Goal: Task Accomplishment & Management: Manage account settings

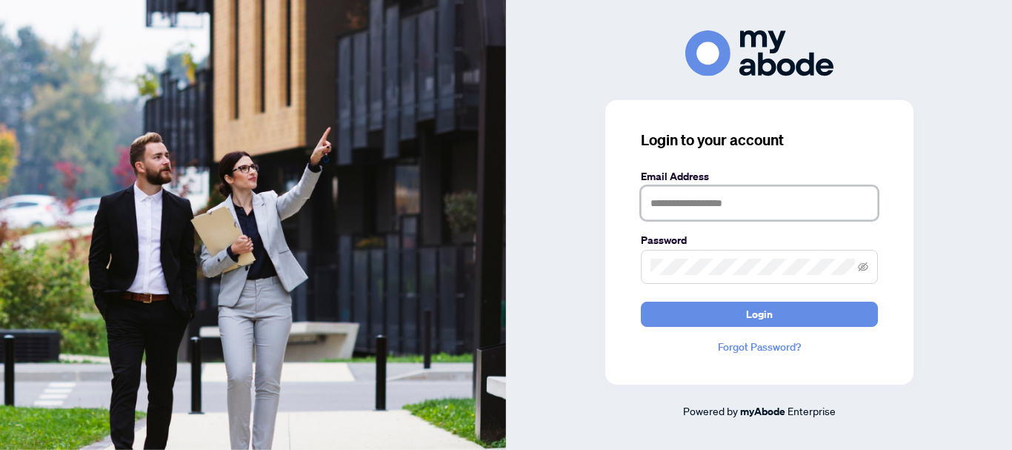
click at [699, 196] on input "text" at bounding box center [759, 203] width 237 height 34
type input "**********"
click at [691, 258] on span at bounding box center [759, 267] width 237 height 34
click at [641, 302] on button "Login" at bounding box center [759, 314] width 237 height 25
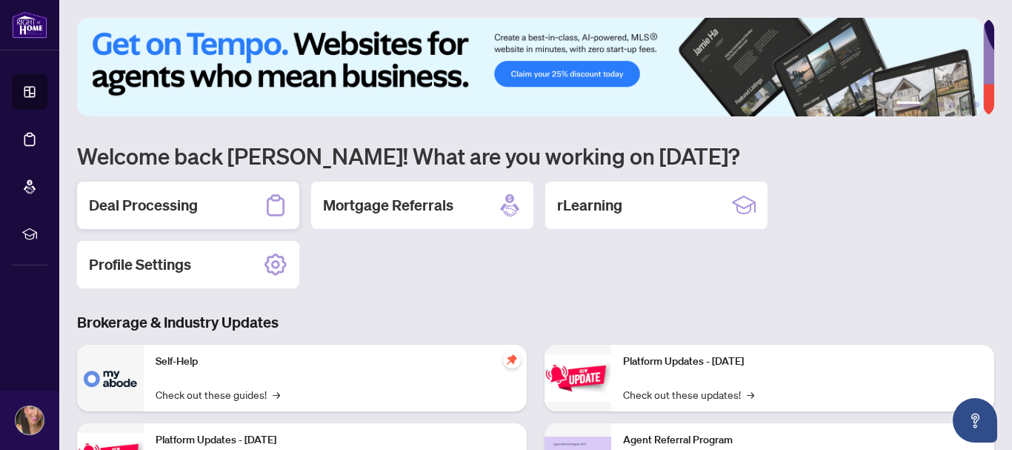
click at [178, 195] on h2 "Deal Processing" at bounding box center [143, 205] width 109 height 21
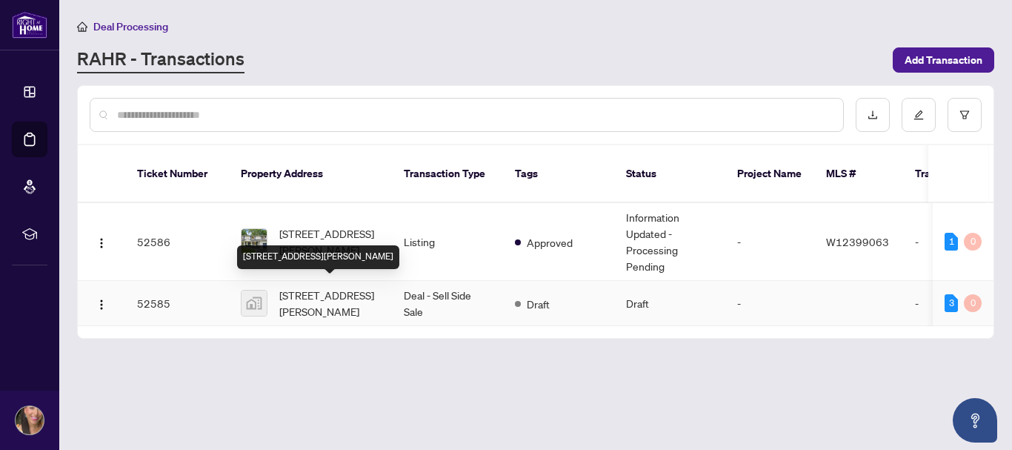
click at [309, 307] on span "[STREET_ADDRESS][PERSON_NAME]" at bounding box center [329, 303] width 101 height 33
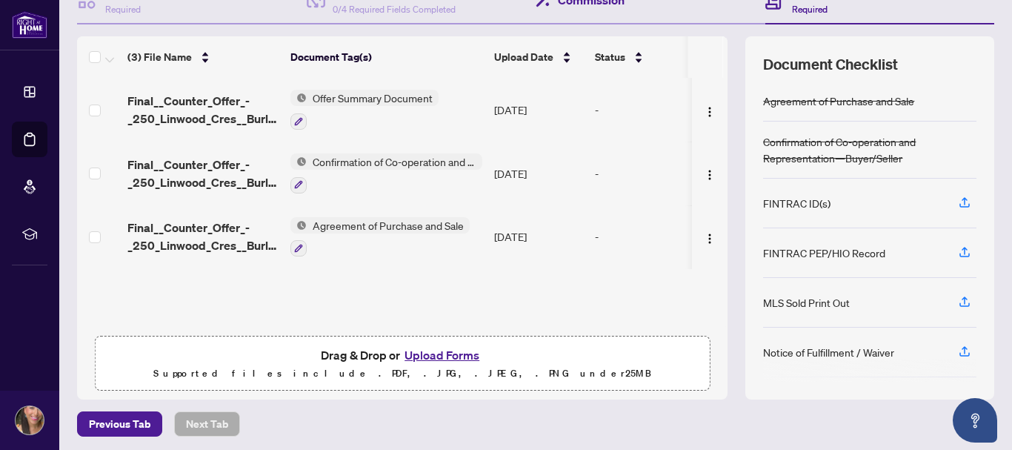
scroll to position [170, 0]
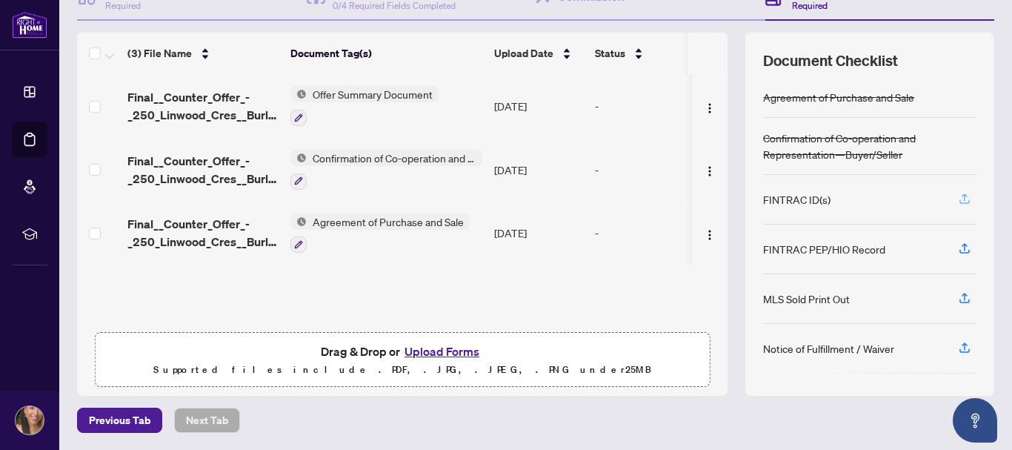
click at [958, 202] on icon "button" at bounding box center [964, 198] width 13 height 13
click at [962, 196] on icon "button" at bounding box center [965, 196] width 6 height 7
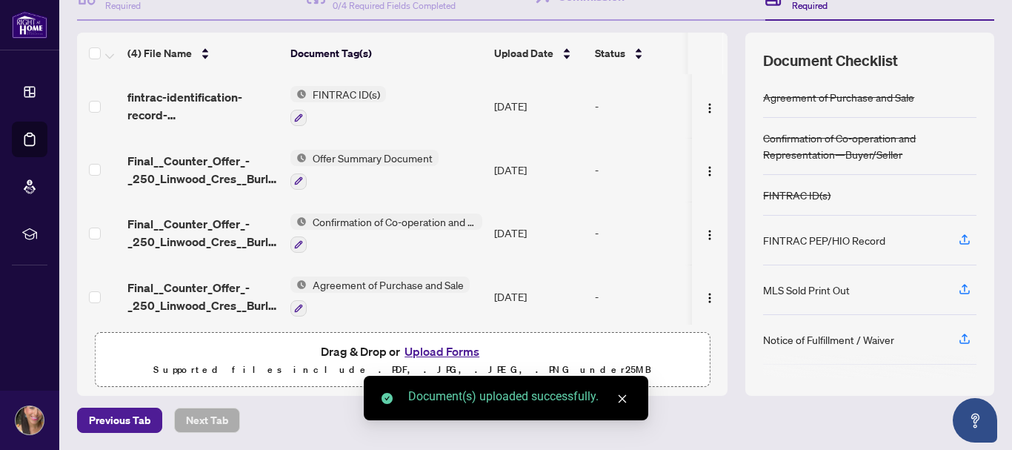
scroll to position [7, 0]
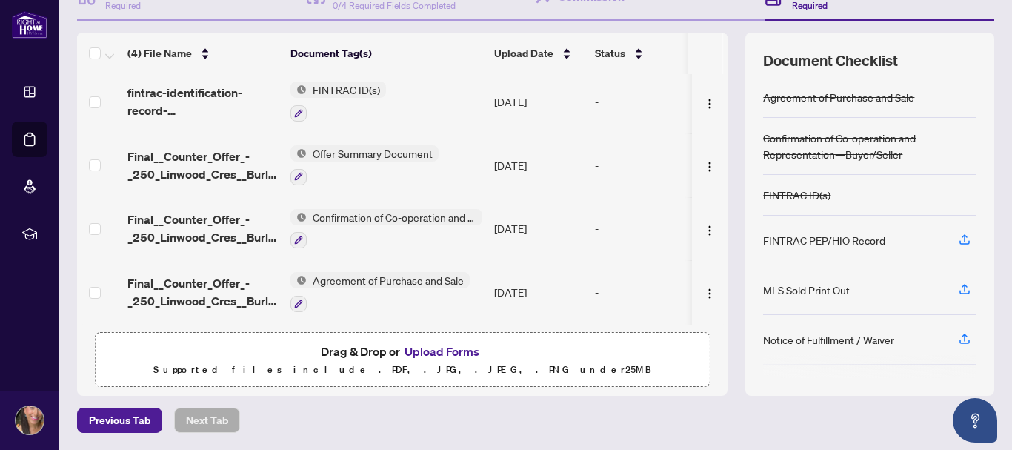
click at [443, 353] on button "Upload Forms" at bounding box center [442, 351] width 84 height 19
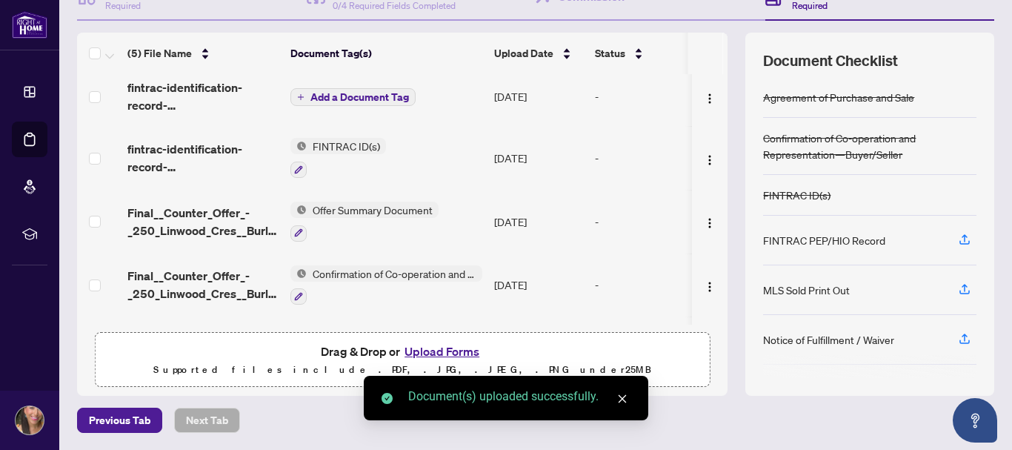
click at [391, 92] on span "Add a Document Tag" at bounding box center [359, 97] width 99 height 10
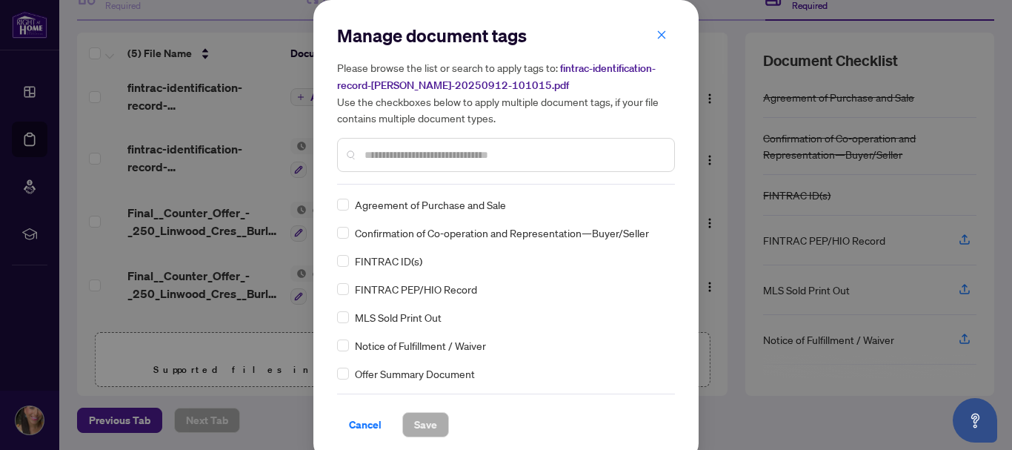
click at [405, 264] on span "FINTRAC ID(s)" at bounding box center [388, 261] width 67 height 16
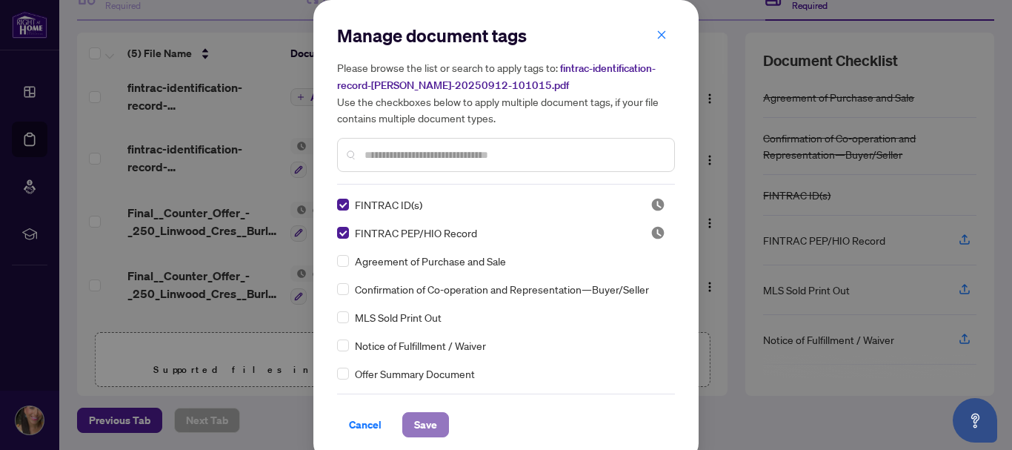
click at [425, 428] on span "Save" at bounding box center [425, 425] width 23 height 24
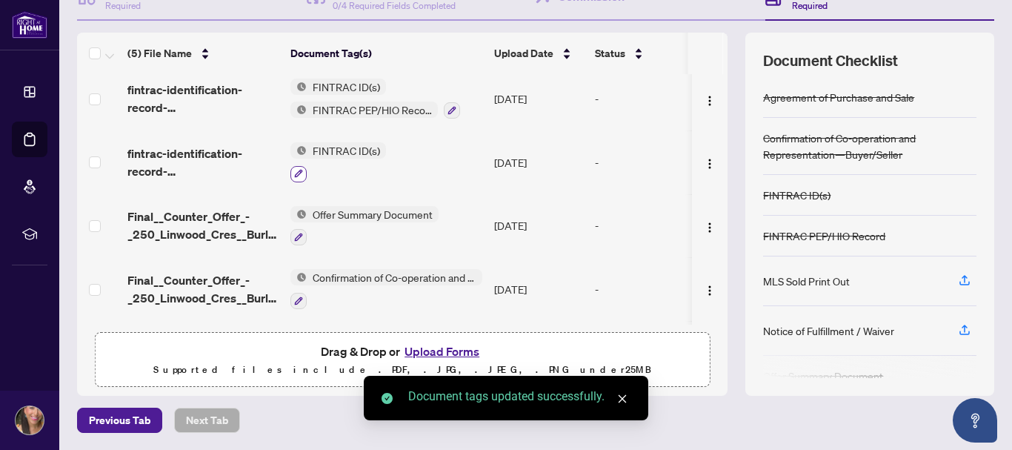
click at [300, 169] on icon "button" at bounding box center [298, 173] width 9 height 9
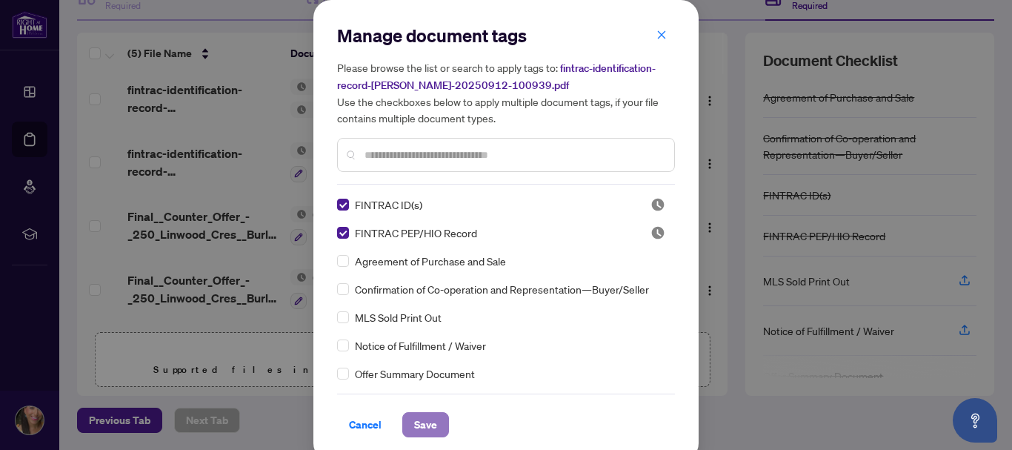
click at [406, 414] on button "Save" at bounding box center [425, 424] width 47 height 25
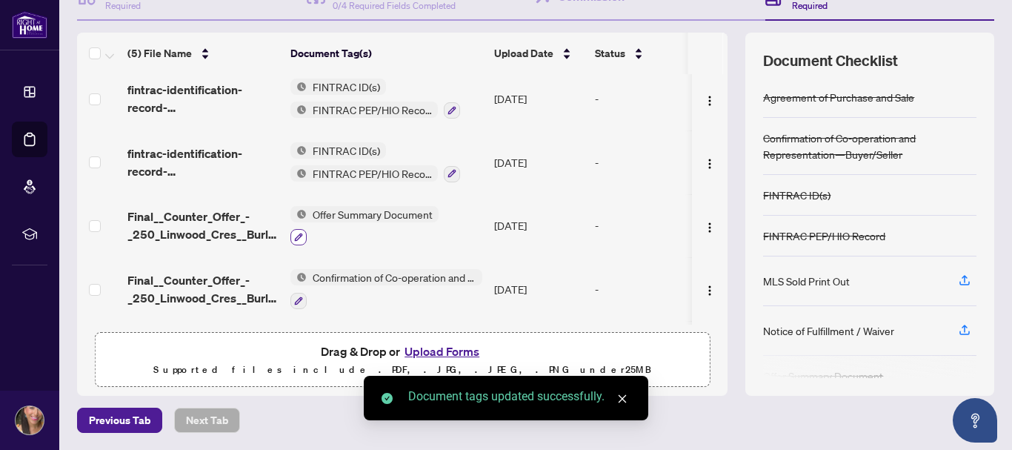
click at [302, 229] on button "button" at bounding box center [298, 237] width 16 height 16
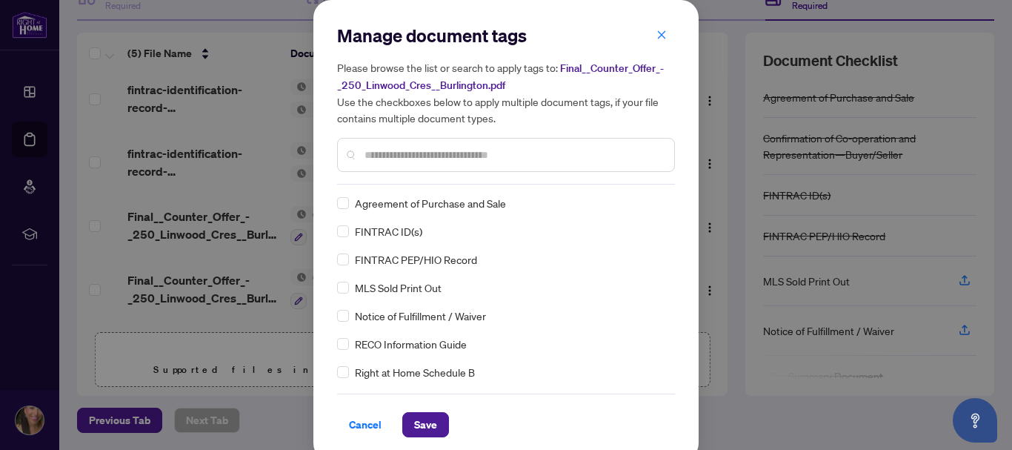
scroll to position [1, 0]
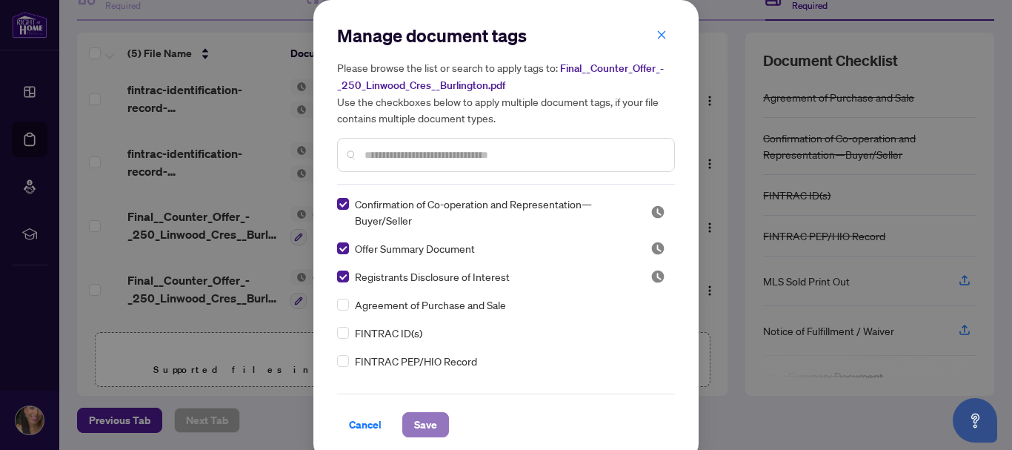
click at [414, 414] on span "Save" at bounding box center [425, 425] width 23 height 24
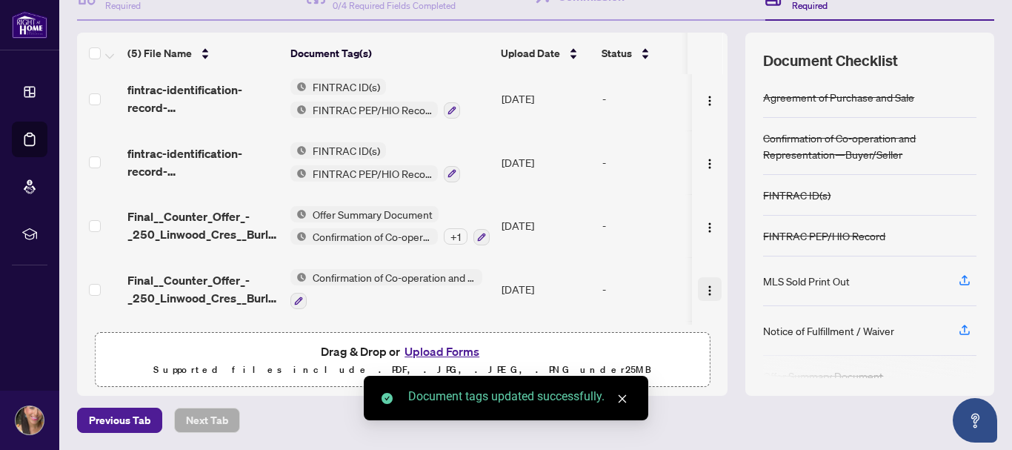
click at [704, 282] on span "button" at bounding box center [710, 289] width 12 height 16
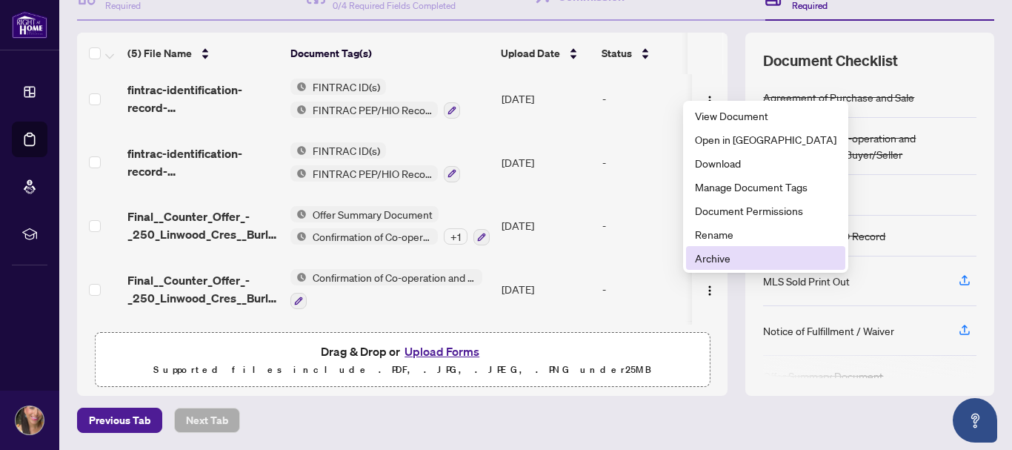
click at [716, 253] on span "Archive" at bounding box center [766, 258] width 142 height 16
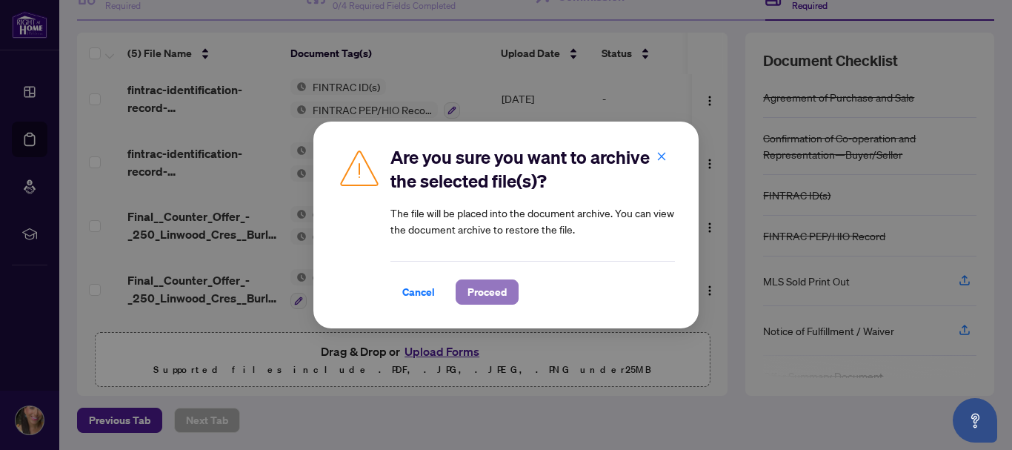
click at [466, 298] on button "Proceed" at bounding box center [487, 291] width 63 height 25
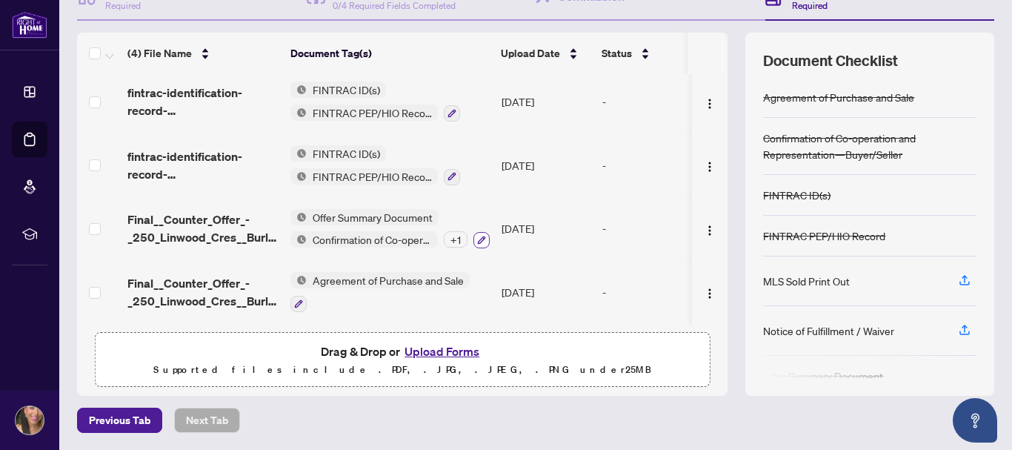
click at [480, 239] on icon "button" at bounding box center [482, 240] width 8 height 8
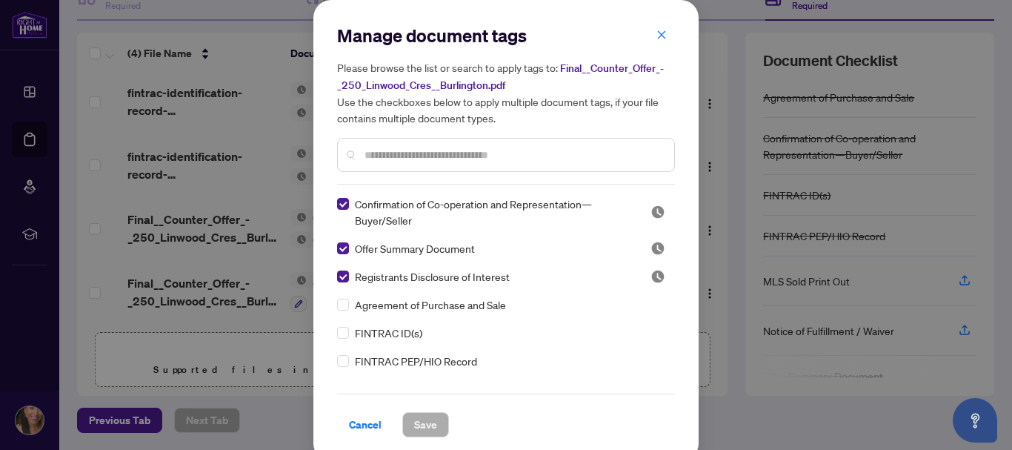
scroll to position [0, 0]
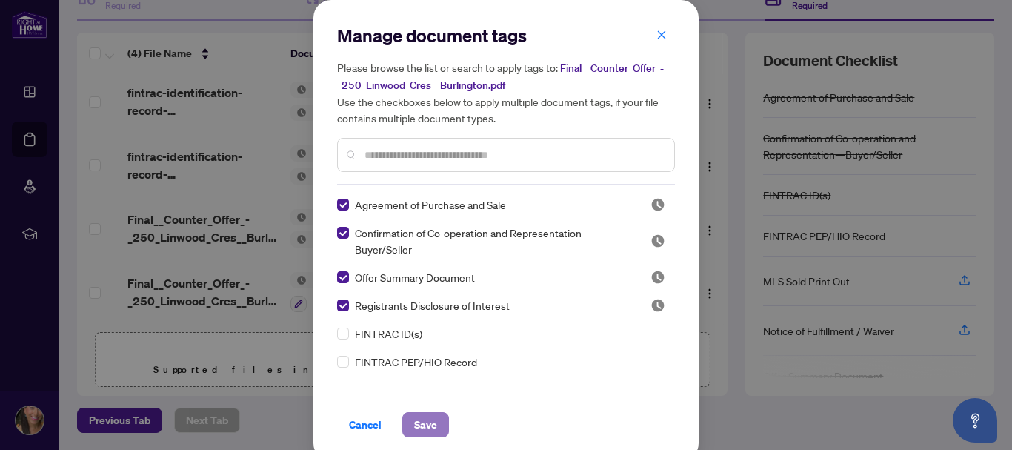
click at [422, 422] on span "Save" at bounding box center [425, 425] width 23 height 24
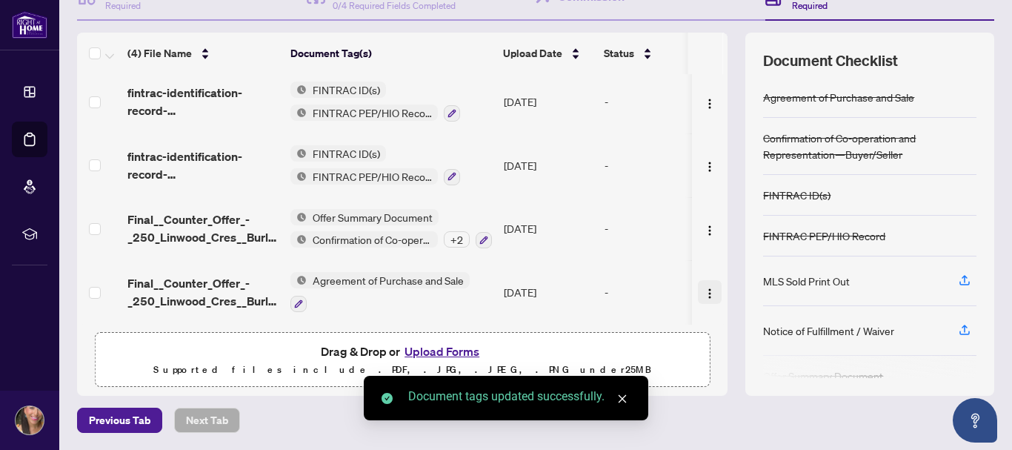
click at [700, 293] on button "button" at bounding box center [710, 292] width 24 height 24
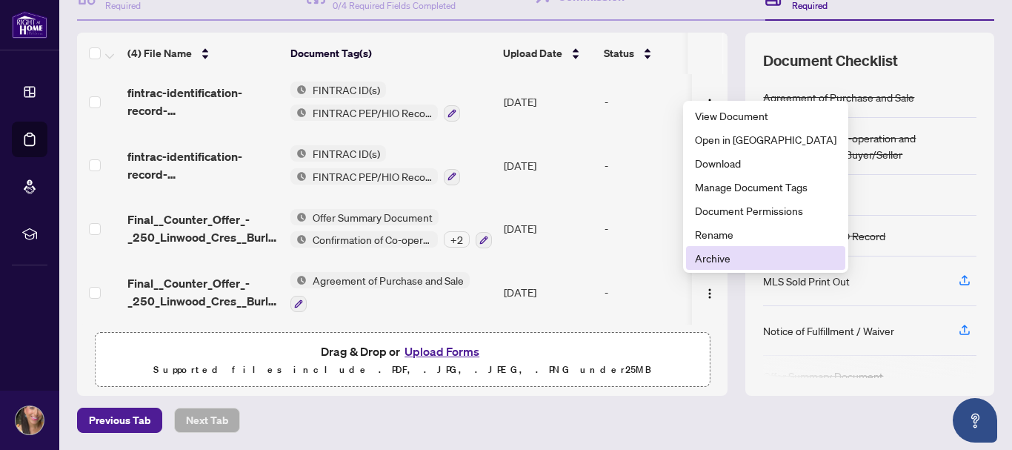
click at [705, 257] on span "Archive" at bounding box center [766, 258] width 142 height 16
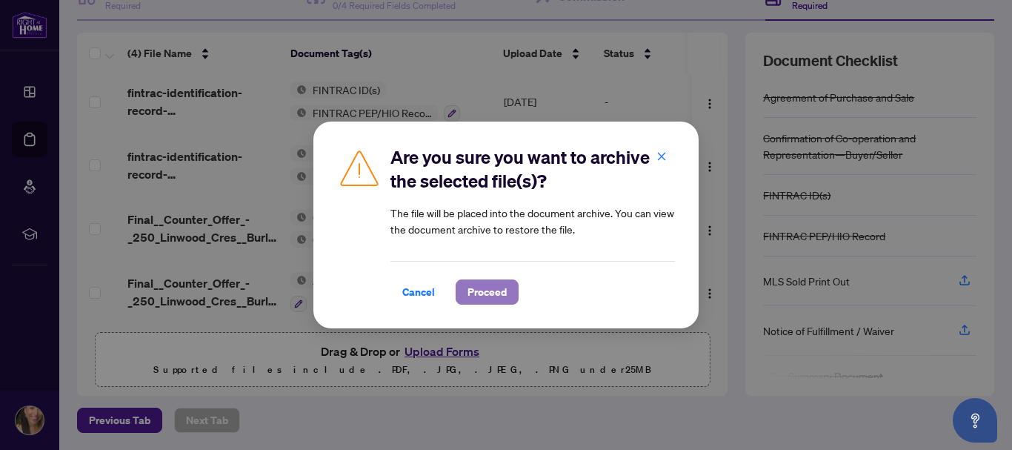
click at [479, 290] on span "Proceed" at bounding box center [487, 292] width 39 height 24
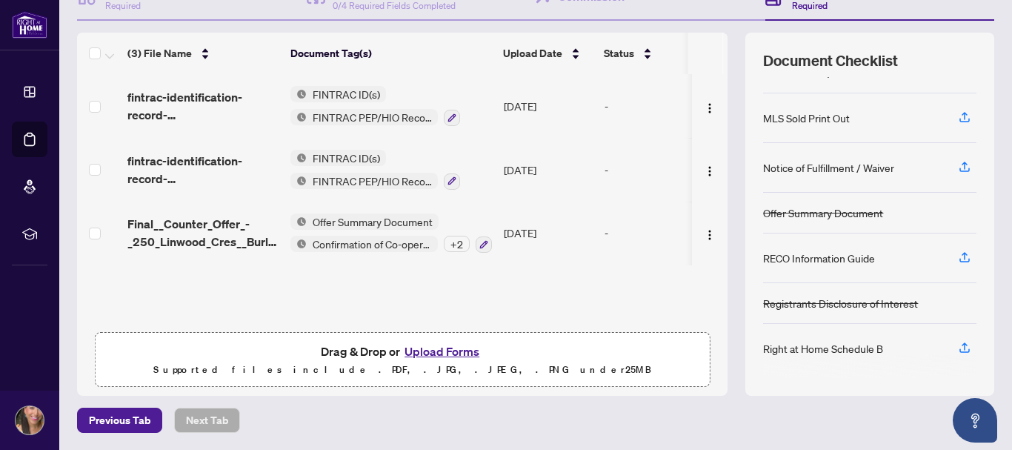
scroll to position [164, 0]
click at [411, 342] on button "Upload Forms" at bounding box center [442, 351] width 84 height 19
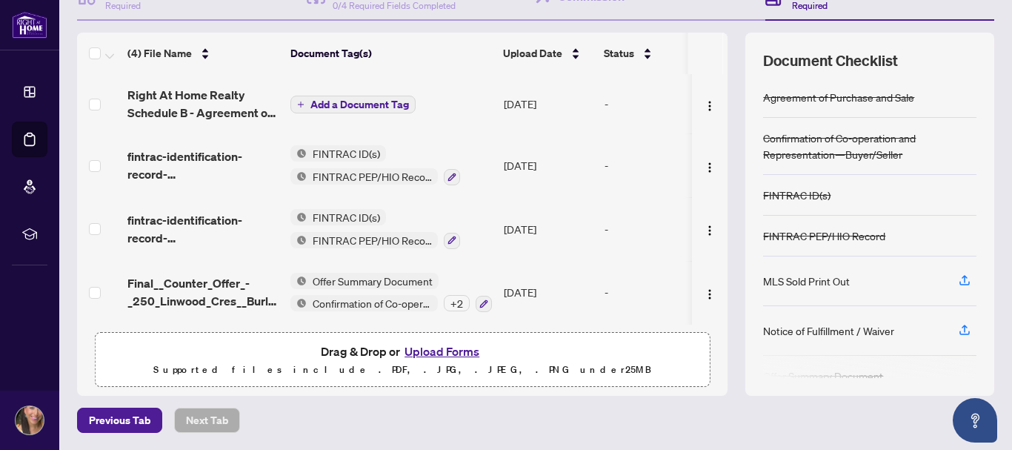
click at [340, 102] on span "Add a Document Tag" at bounding box center [359, 104] width 99 height 10
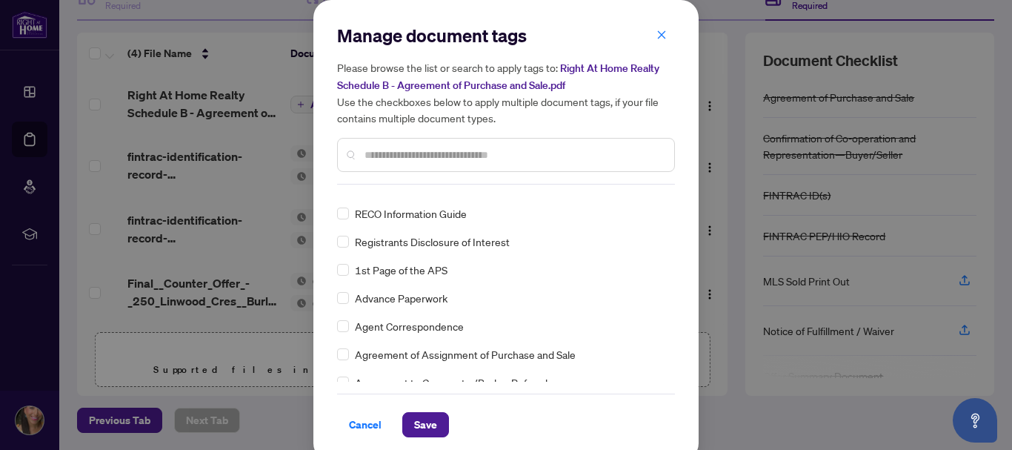
scroll to position [0, 0]
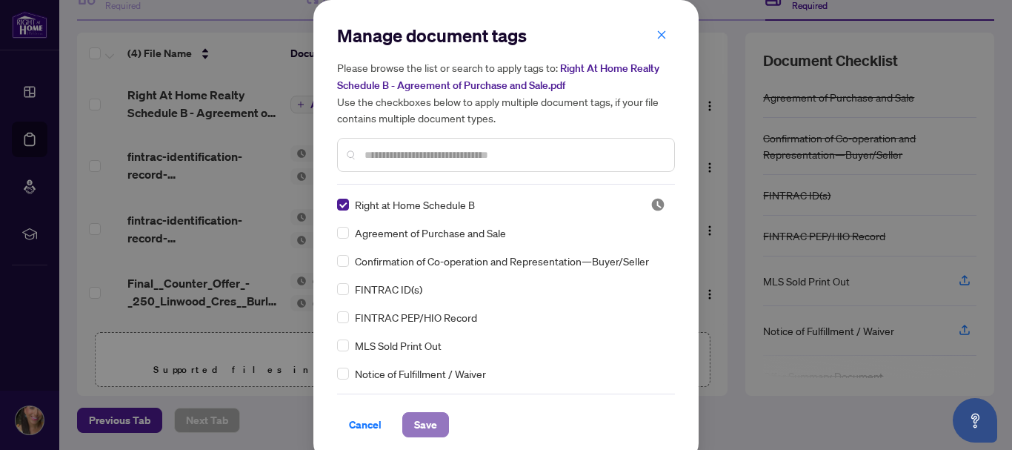
click at [421, 430] on span "Save" at bounding box center [425, 425] width 23 height 24
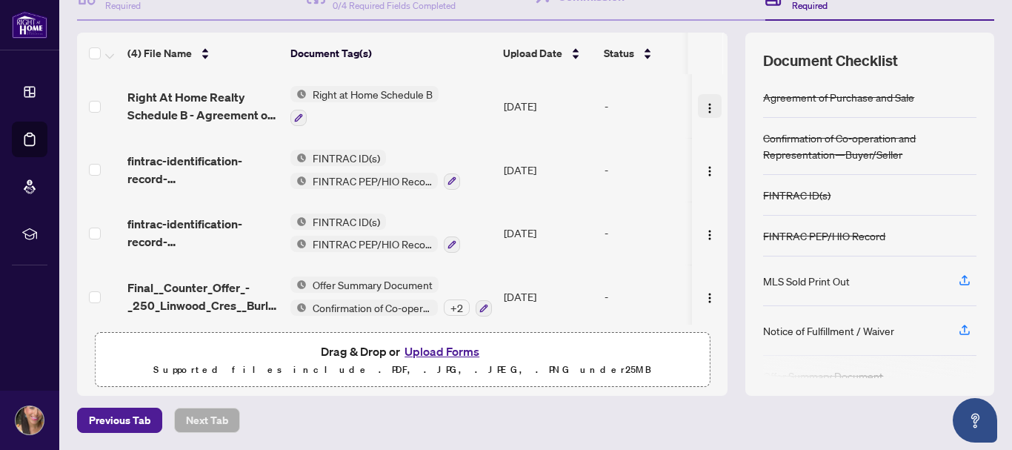
click at [704, 107] on img "button" at bounding box center [710, 108] width 12 height 12
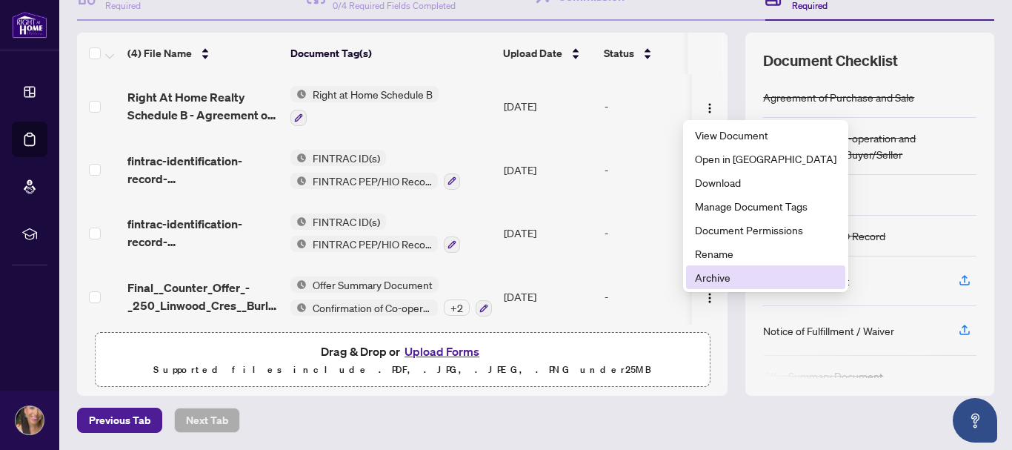
click at [705, 273] on span "Archive" at bounding box center [766, 277] width 142 height 16
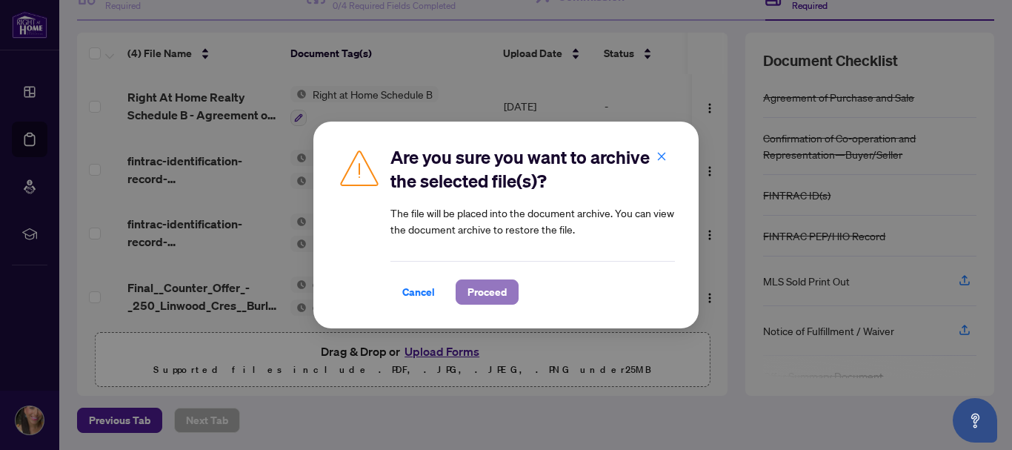
click at [509, 298] on button "Proceed" at bounding box center [487, 291] width 63 height 25
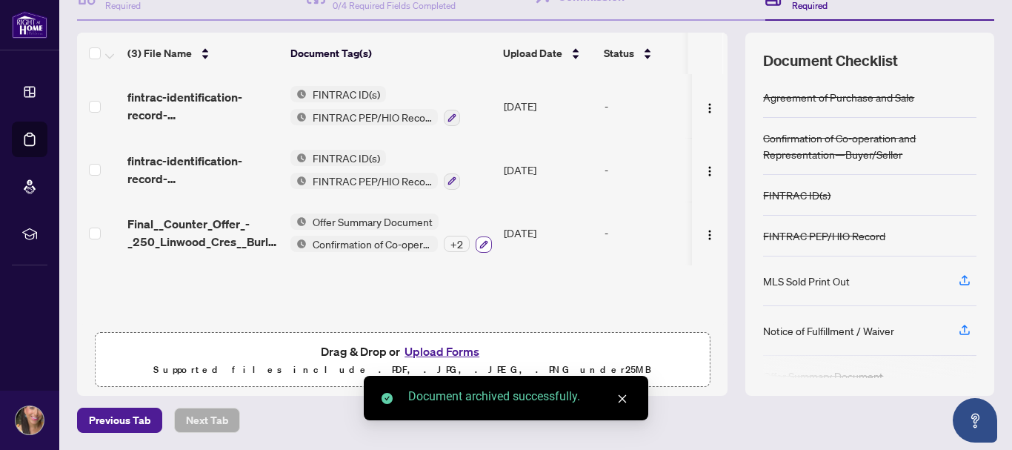
click at [482, 245] on icon "button" at bounding box center [483, 244] width 9 height 9
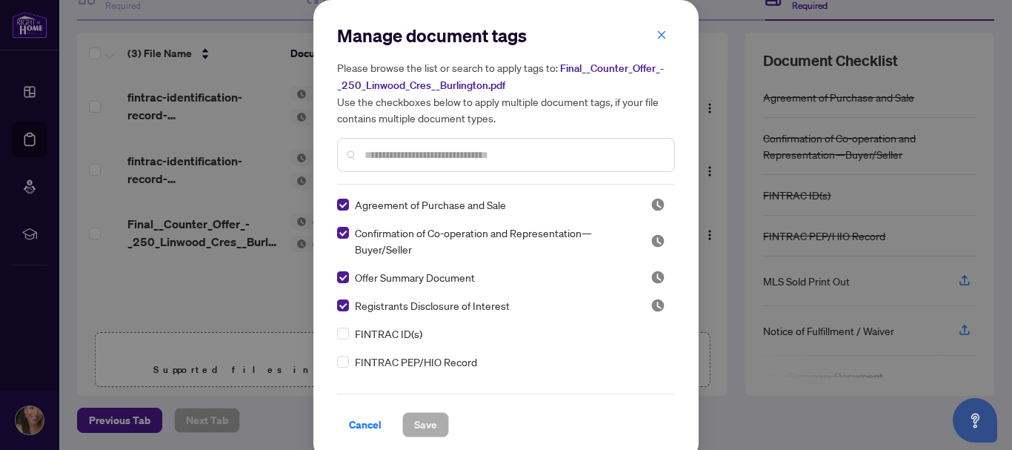
drag, startPoint x: 669, startPoint y: 202, endPoint x: 669, endPoint y: 217, distance: 14.8
click at [669, 216] on div "Agreement of Purchase and Sale Confirmation of Co-operation and Representation—…" at bounding box center [506, 288] width 338 height 185
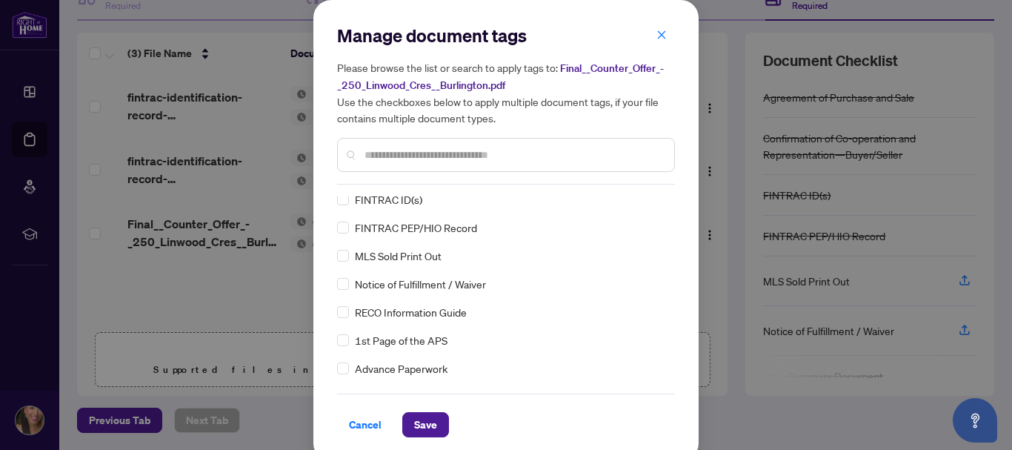
scroll to position [21, 0]
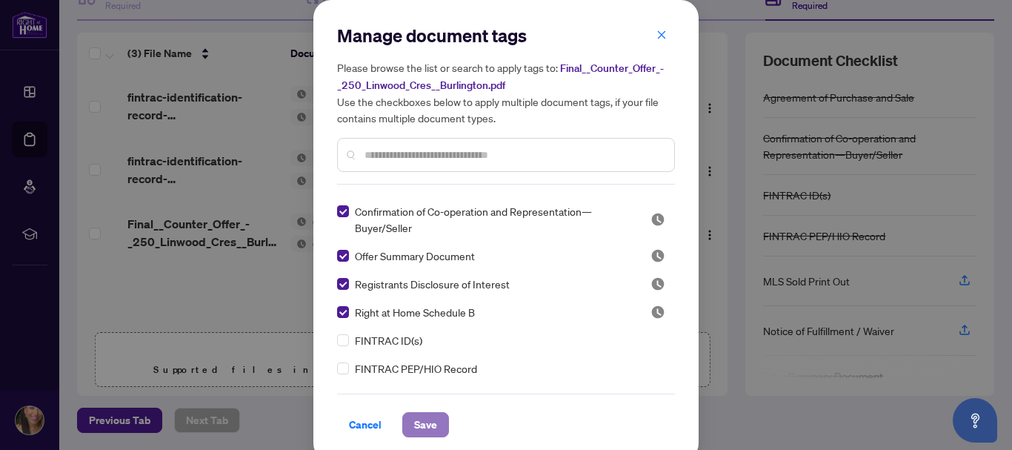
click at [419, 419] on span "Save" at bounding box center [425, 425] width 23 height 24
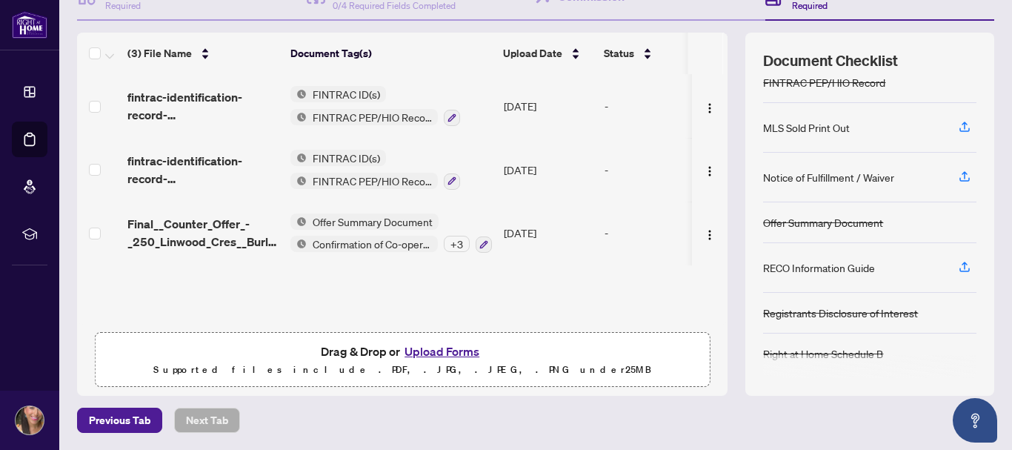
scroll to position [155, 0]
click at [442, 345] on button "Upload Forms" at bounding box center [442, 351] width 84 height 19
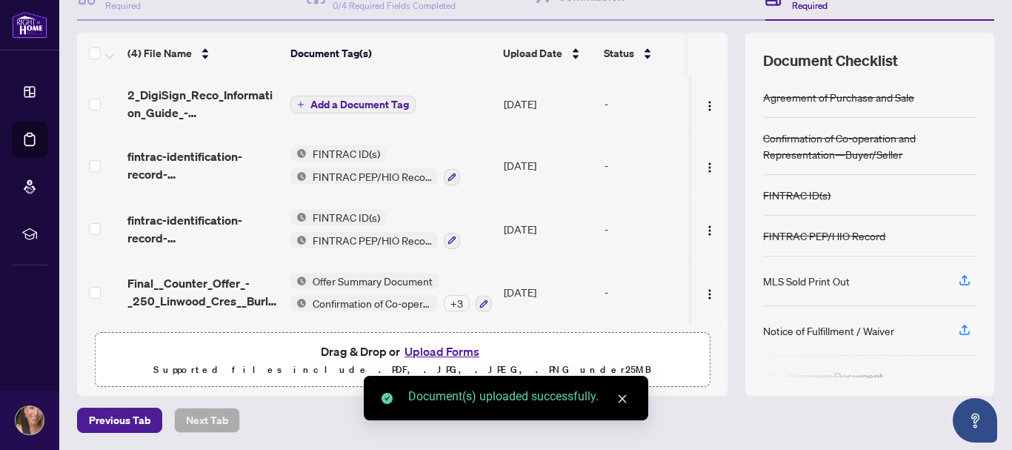
click at [357, 96] on button "Add a Document Tag" at bounding box center [352, 105] width 125 height 18
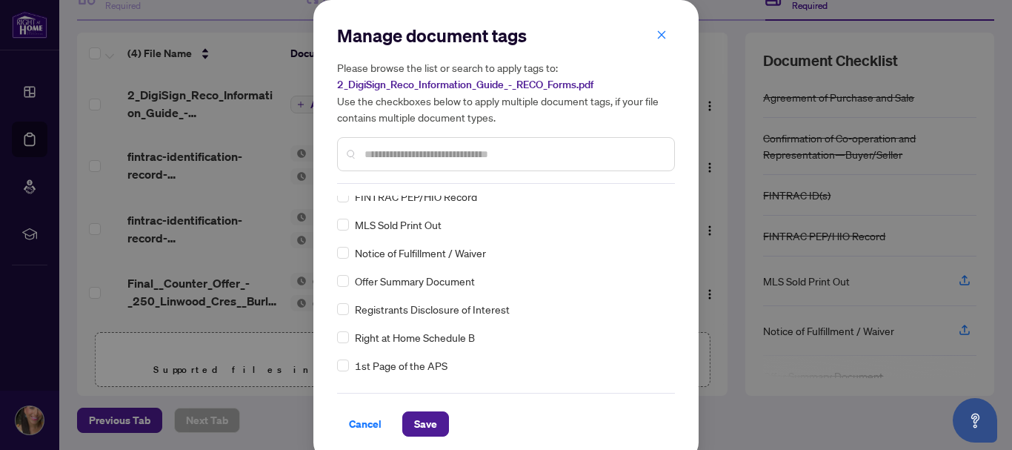
scroll to position [0, 0]
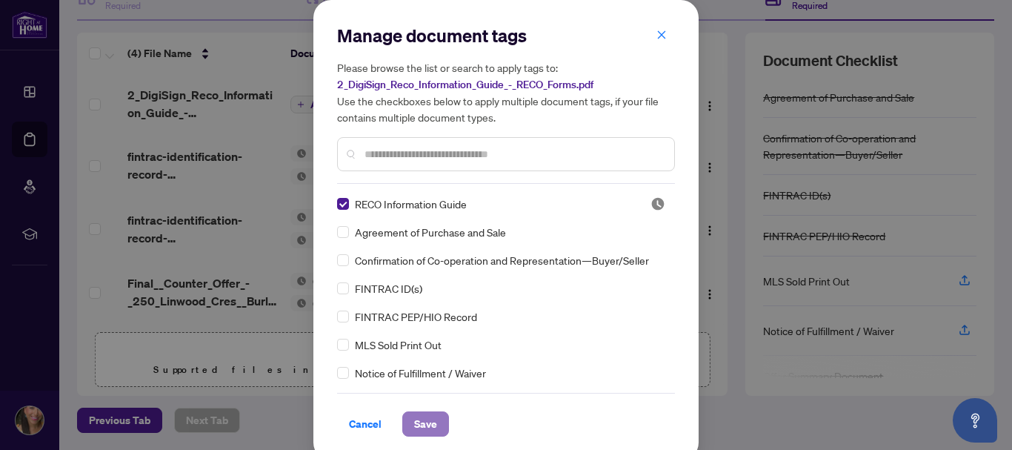
click at [422, 422] on span "Save" at bounding box center [425, 424] width 23 height 24
